Goal: Navigation & Orientation: Understand site structure

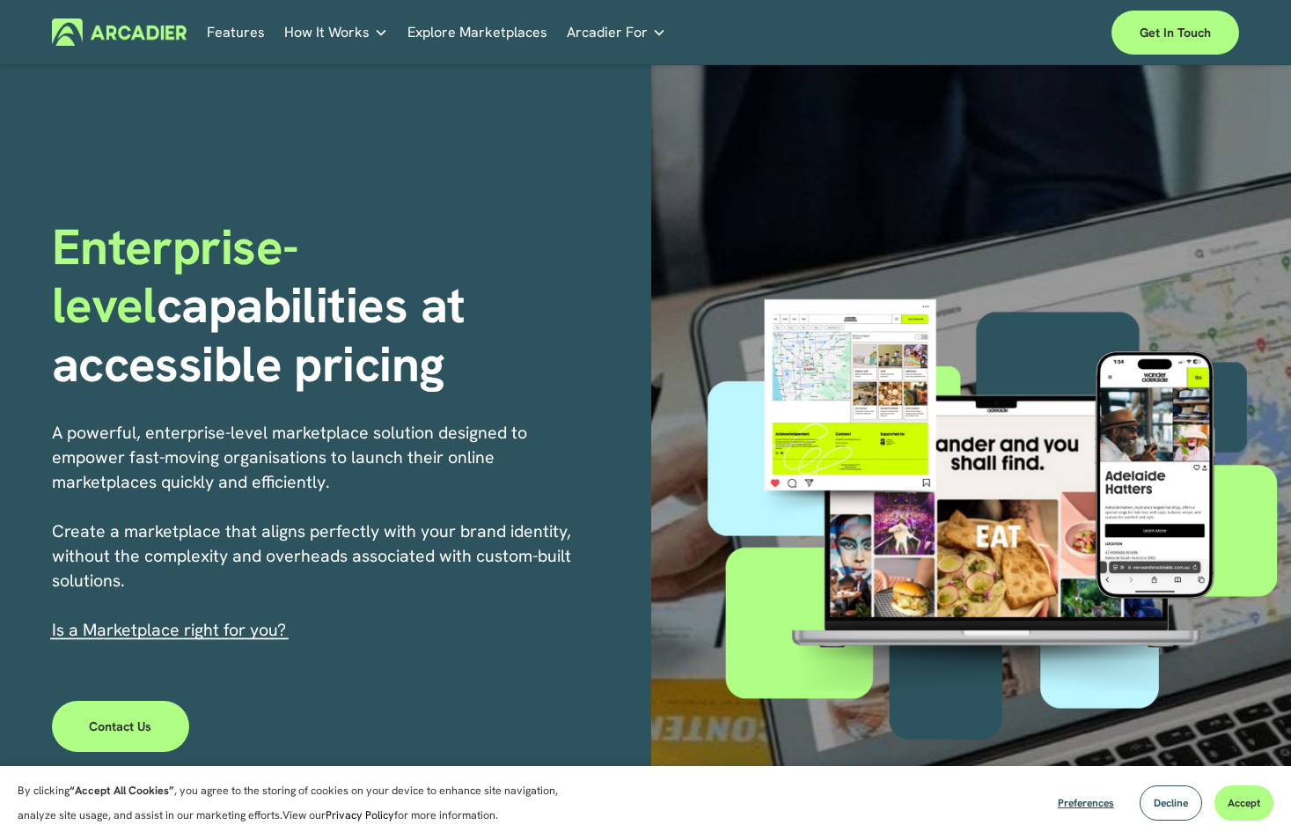
click at [254, 28] on link "Features" at bounding box center [236, 31] width 58 height 27
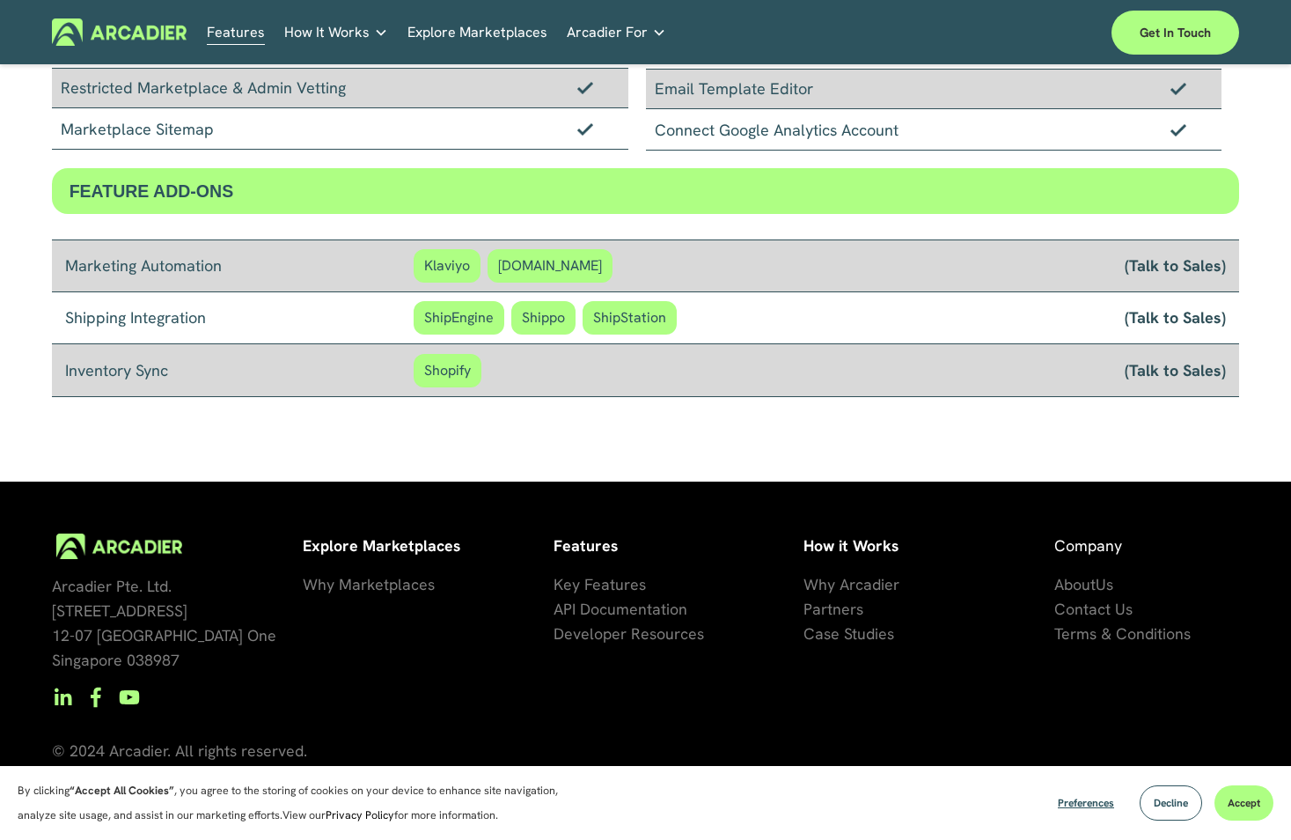
scroll to position [1383, 0]
click at [331, 574] on span "Why Marketplaces" at bounding box center [369, 584] width 132 height 20
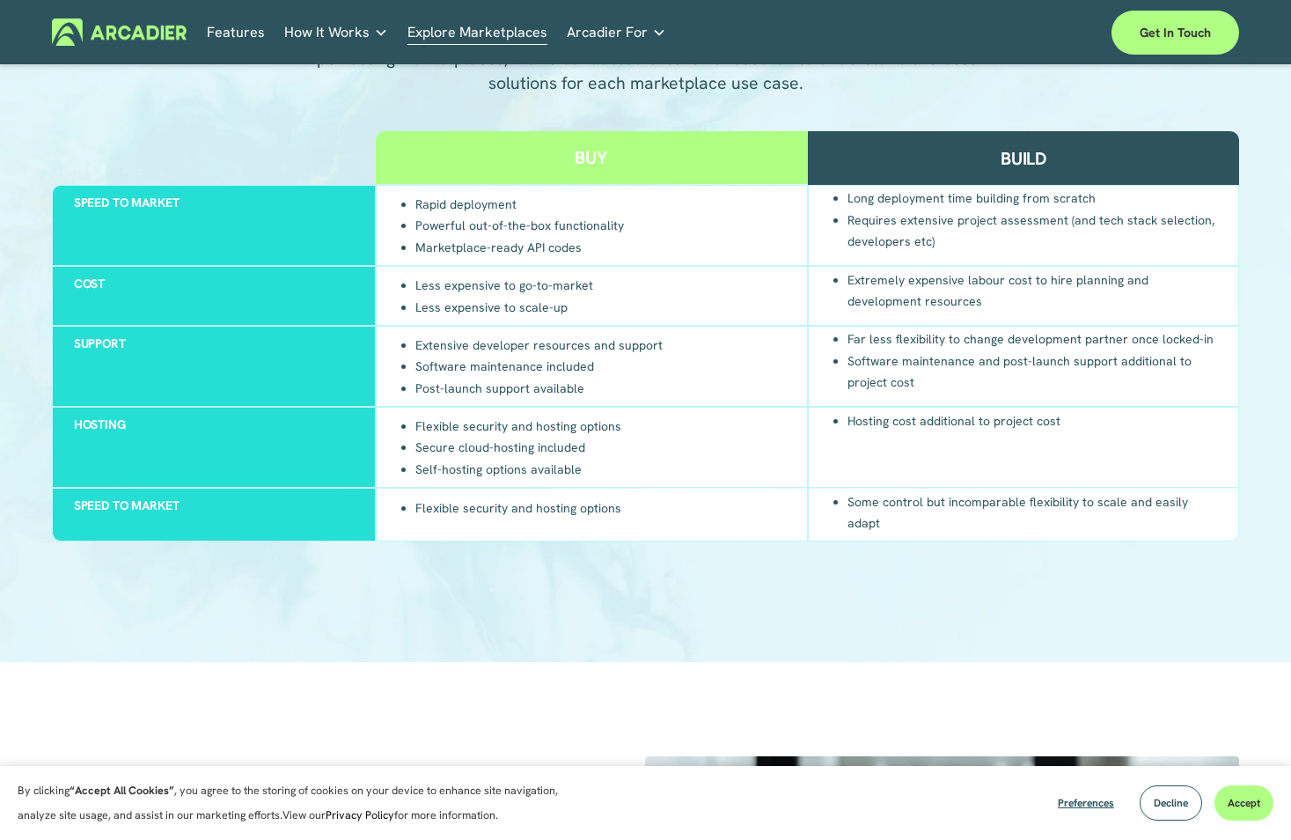
scroll to position [1403, 0]
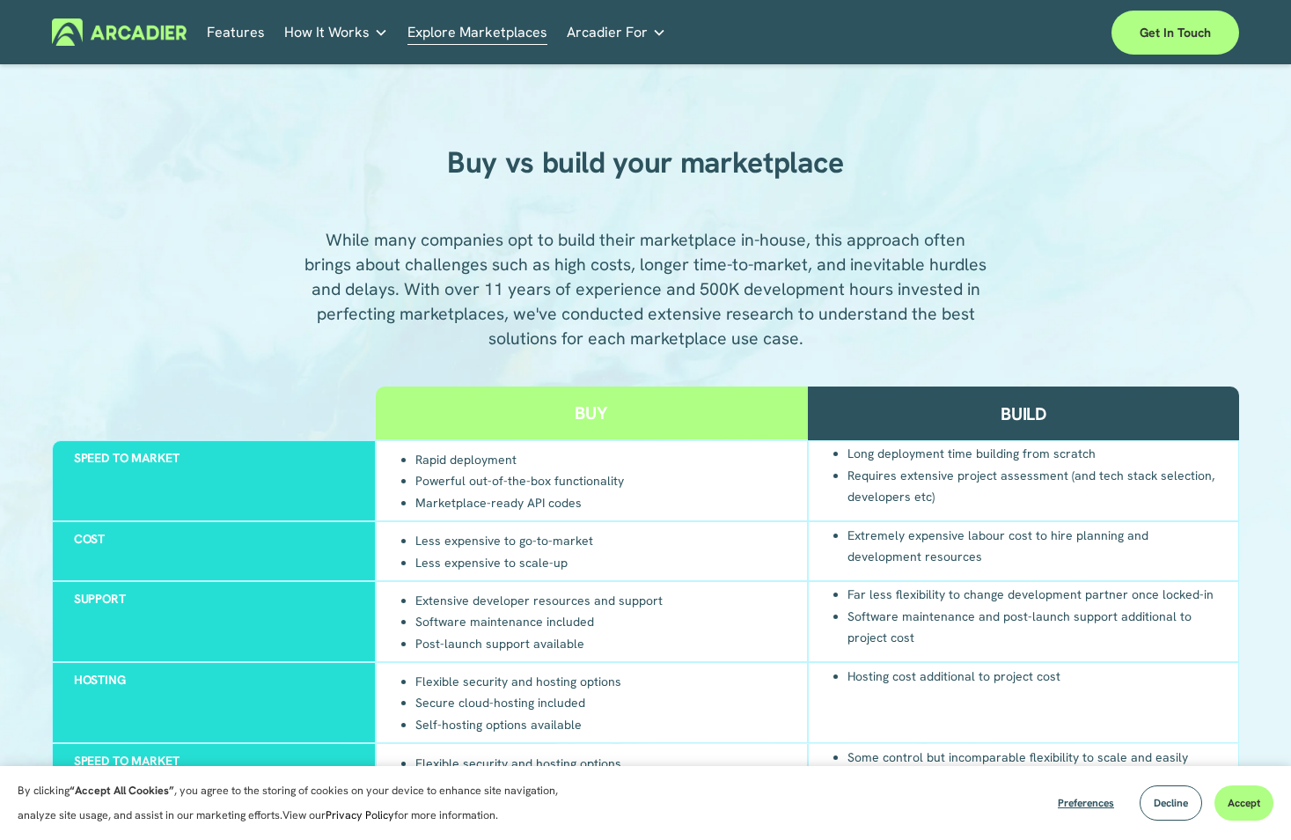
click at [652, 28] on icon "folder dropdown" at bounding box center [659, 33] width 14 height 14
click at [248, 33] on link "Features" at bounding box center [236, 31] width 58 height 27
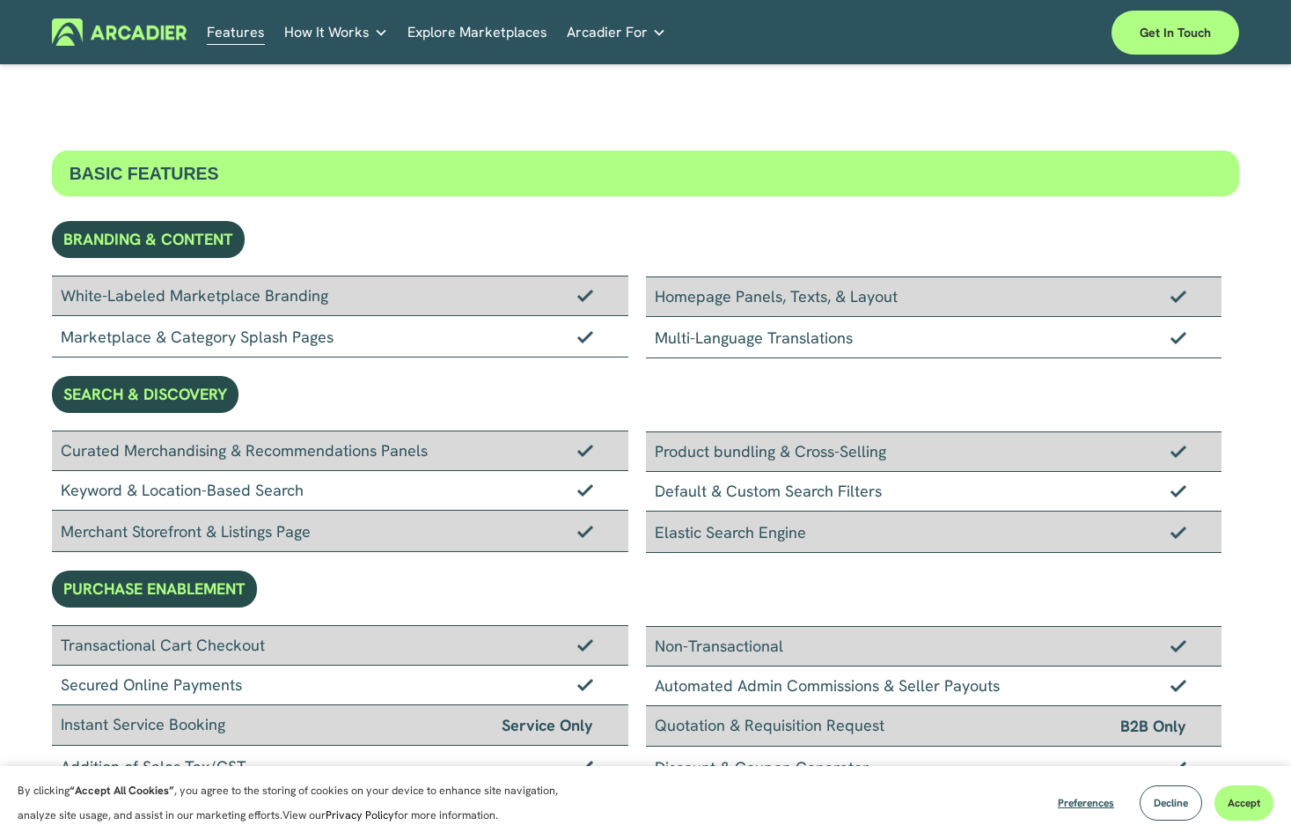
click at [497, 33] on link "Explore Marketplaces" at bounding box center [478, 31] width 140 height 27
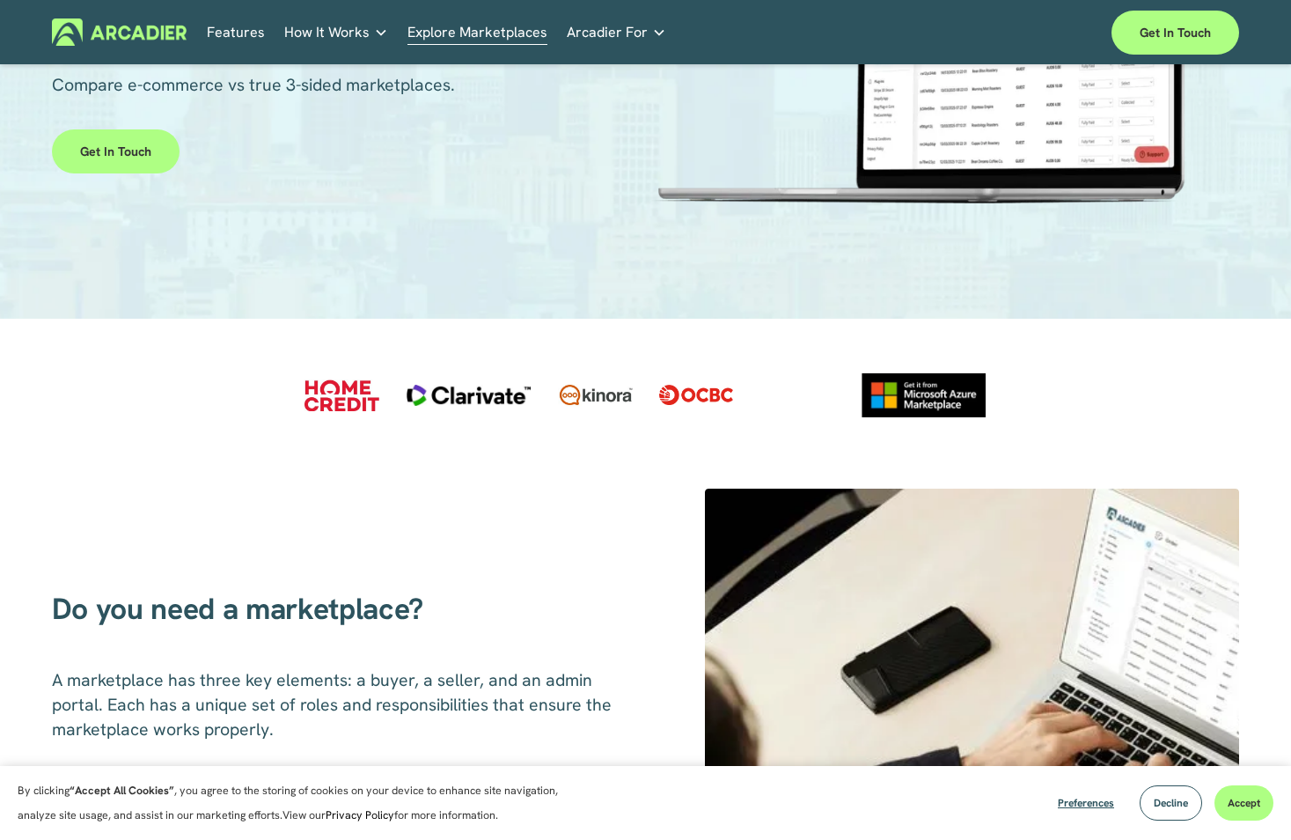
scroll to position [352, 0]
